Goal: Transaction & Acquisition: Purchase product/service

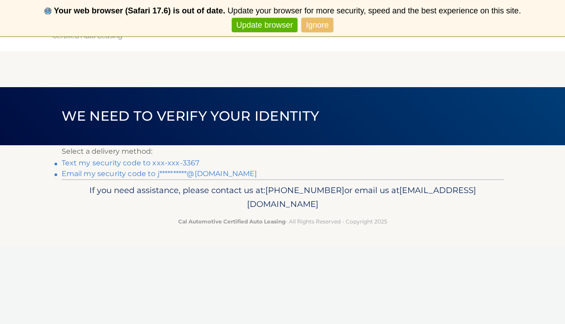
click at [163, 162] on link "Text my security code to xxx-xxx-3367" at bounding box center [131, 163] width 138 height 8
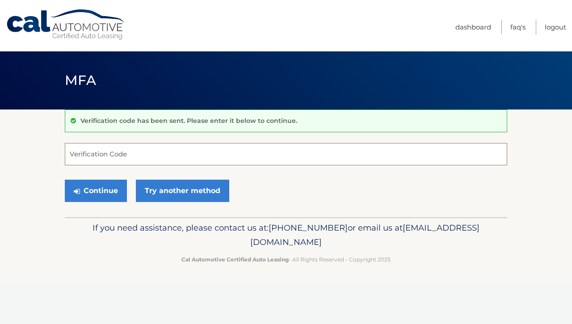
click at [137, 157] on input "Verification Code" at bounding box center [286, 154] width 442 height 22
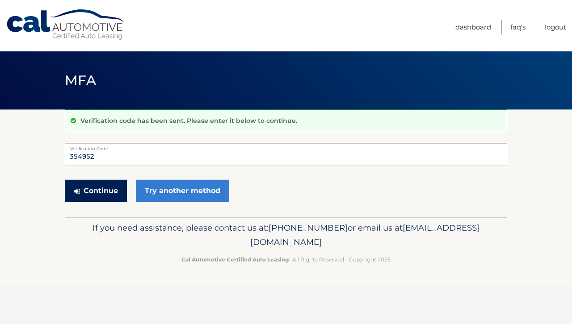
type input "354952"
click at [113, 186] on button "Continue" at bounding box center [96, 191] width 62 height 22
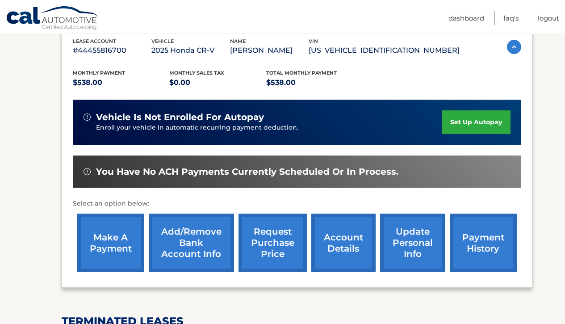
scroll to position [178, 0]
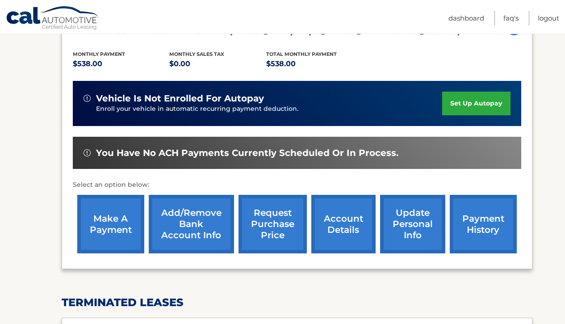
click at [115, 237] on link "make a payment" at bounding box center [110, 224] width 67 height 59
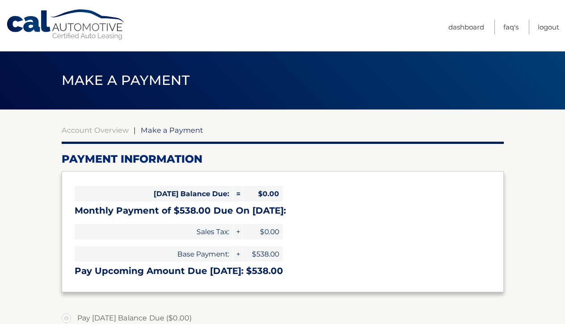
select select "ZTM5MzUzMWItODViZi00NjBiLTg1NWQtYzUwYWY2MjJkMGFh"
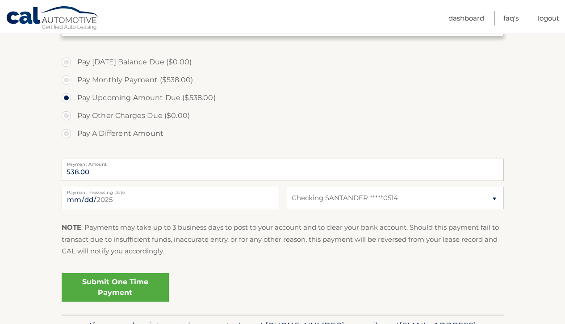
scroll to position [257, 0]
click at [266, 199] on input "[DATE]" at bounding box center [170, 197] width 217 height 22
type input "[DATE]"
click at [214, 135] on label "Pay A Different Amount" at bounding box center [283, 133] width 442 height 18
click at [74, 135] on input "Pay A Different Amount" at bounding box center [69, 131] width 9 height 14
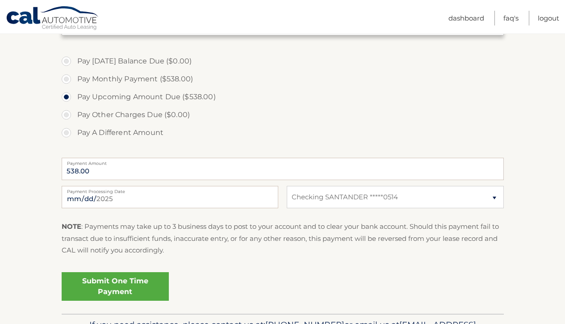
radio input "true"
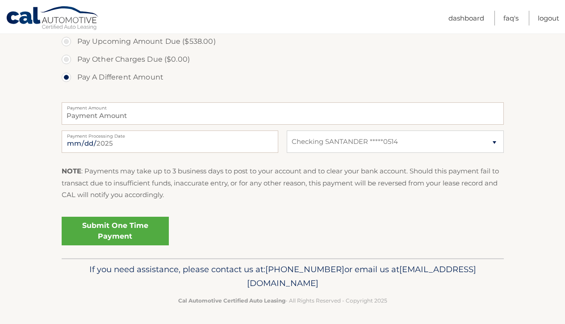
click at [130, 230] on link "Submit One Time Payment" at bounding box center [115, 231] width 107 height 29
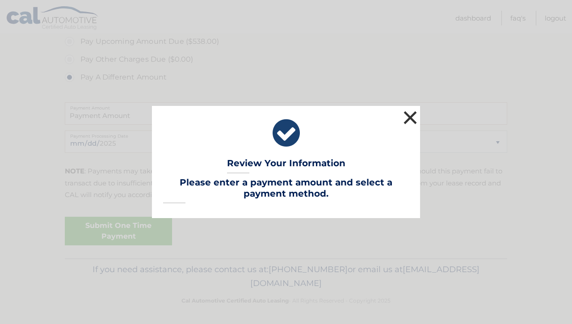
click at [409, 118] on button "×" at bounding box center [410, 118] width 18 height 18
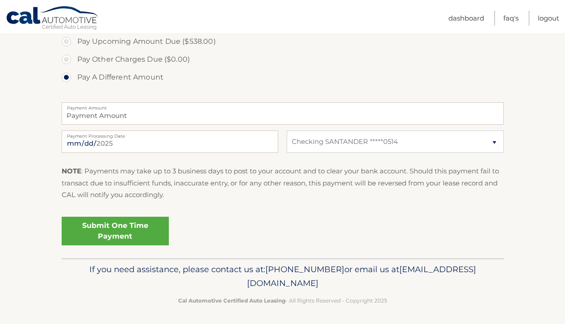
click at [489, 194] on p "NOTE : Payments may take up to 3 business days to post to your account and to c…" at bounding box center [283, 182] width 442 height 35
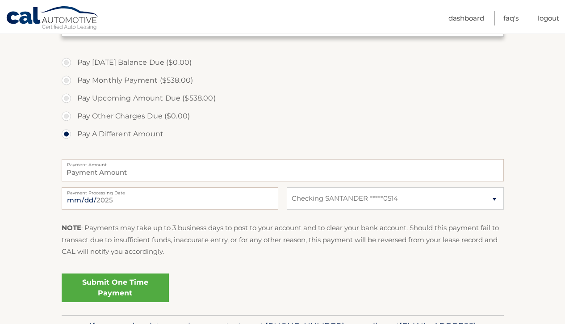
scroll to position [314, 0]
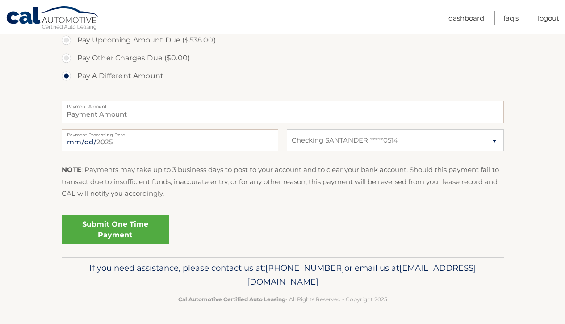
click at [139, 228] on link "Submit One Time Payment" at bounding box center [115, 229] width 107 height 29
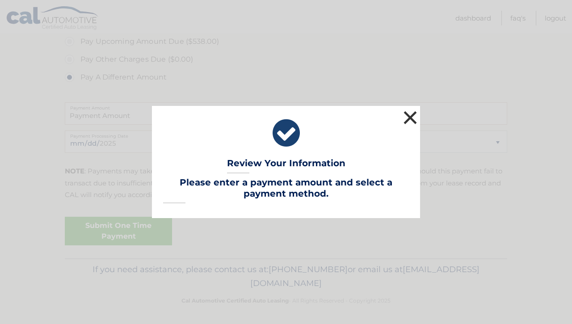
click at [408, 117] on button "×" at bounding box center [410, 118] width 18 height 18
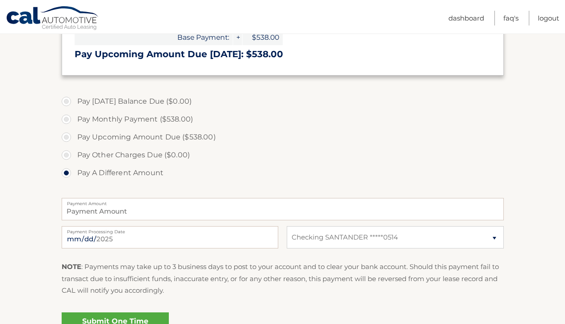
scroll to position [210, 0]
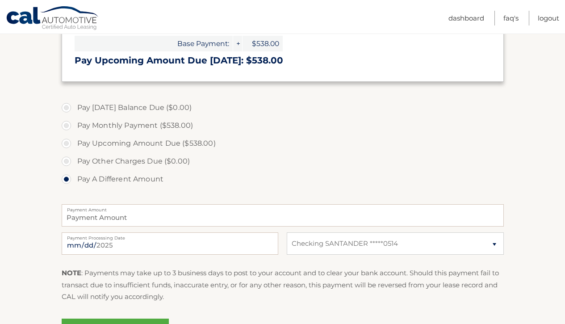
click at [65, 142] on label "Pay Upcoming Amount Due ($538.00)" at bounding box center [283, 144] width 442 height 18
click at [65, 142] on input "Pay Upcoming Amount Due ($538.00)" at bounding box center [69, 142] width 9 height 14
radio input "true"
type input "538.00"
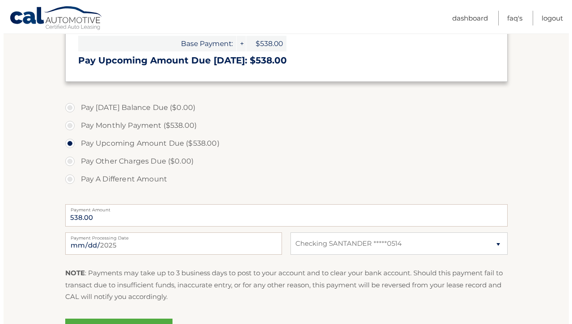
scroll to position [312, 0]
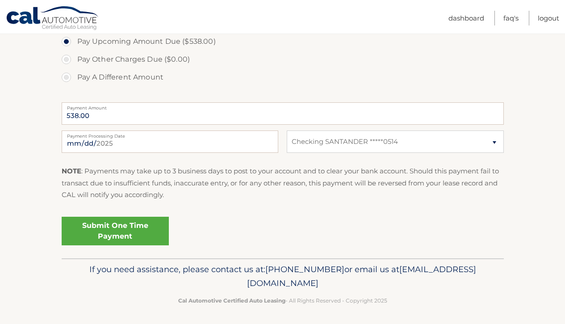
click at [134, 222] on link "Submit One Time Payment" at bounding box center [115, 231] width 107 height 29
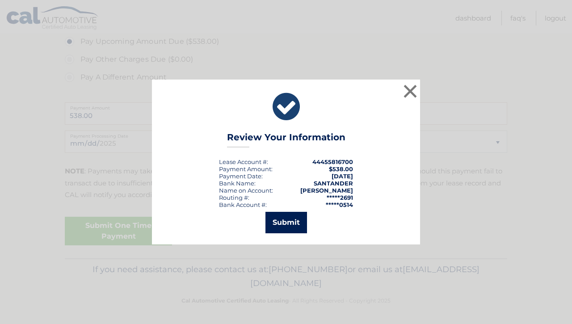
click at [290, 218] on button "Submit" at bounding box center [286, 222] width 42 height 21
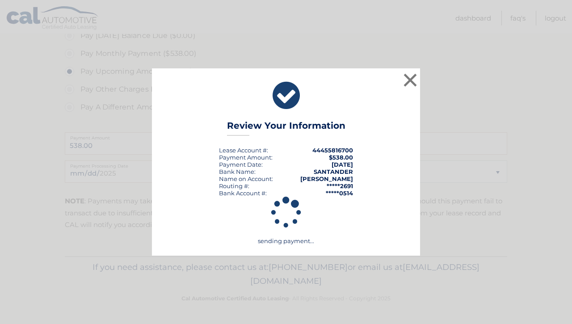
scroll to position [280, 0]
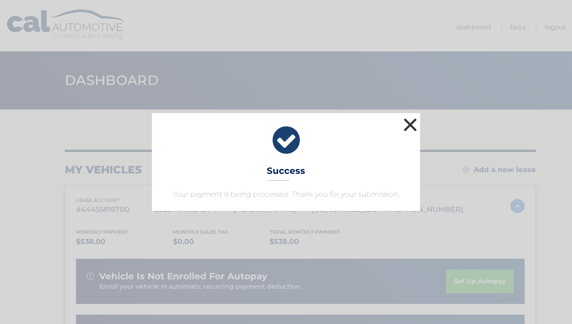
click at [415, 121] on button "×" at bounding box center [410, 125] width 18 height 18
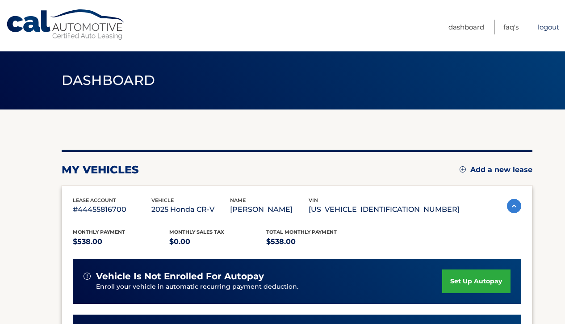
click at [555, 25] on link "Logout" at bounding box center [548, 27] width 21 height 15
